Goal: Information Seeking & Learning: Learn about a topic

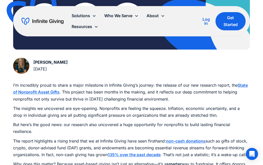
scroll to position [247, 0]
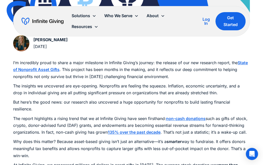
click at [240, 61] on strong "State of Nonprofit Asset Gifts" at bounding box center [130, 66] width 234 height 12
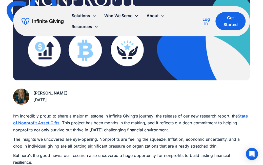
scroll to position [208, 0]
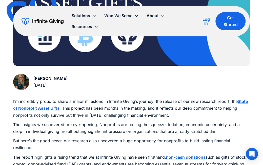
click at [243, 104] on p "I’m incredibly proud to share a major milestone in Infinite Giving’s journey: t…" at bounding box center [131, 108] width 236 height 21
click at [242, 102] on strong "State of Nonprofit Asset Gifts" at bounding box center [130, 105] width 234 height 12
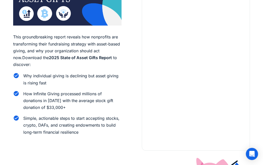
scroll to position [36, 0]
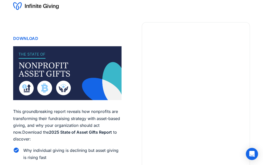
scroll to position [12, 0]
